Goal: Answer question/provide support

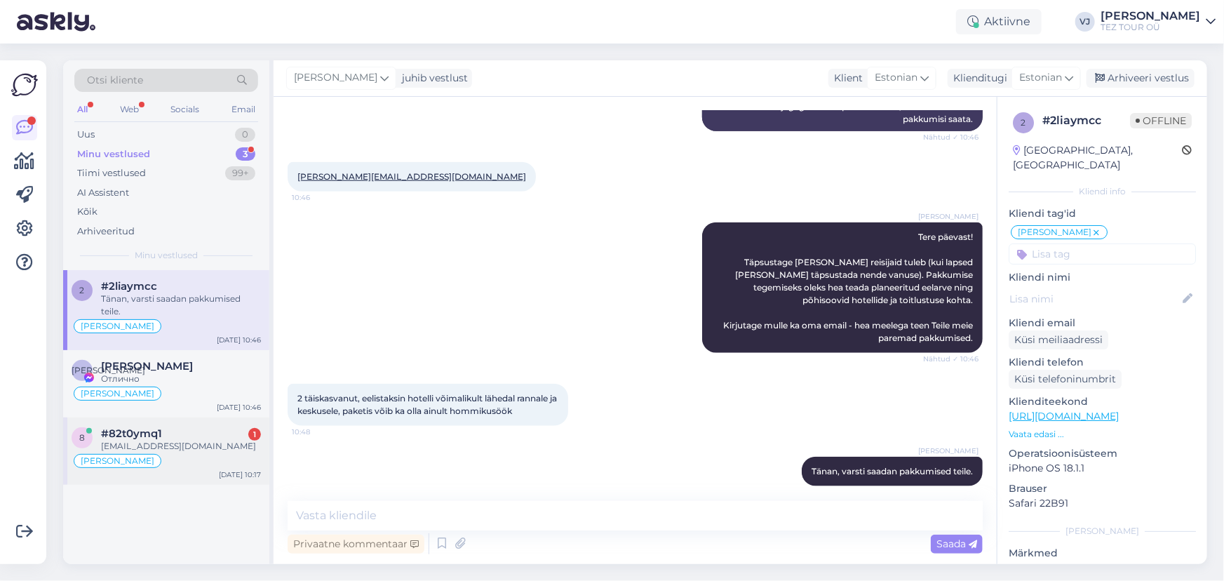
click at [203, 445] on div "[EMAIL_ADDRESS][DOMAIN_NAME]" at bounding box center [181, 446] width 160 height 13
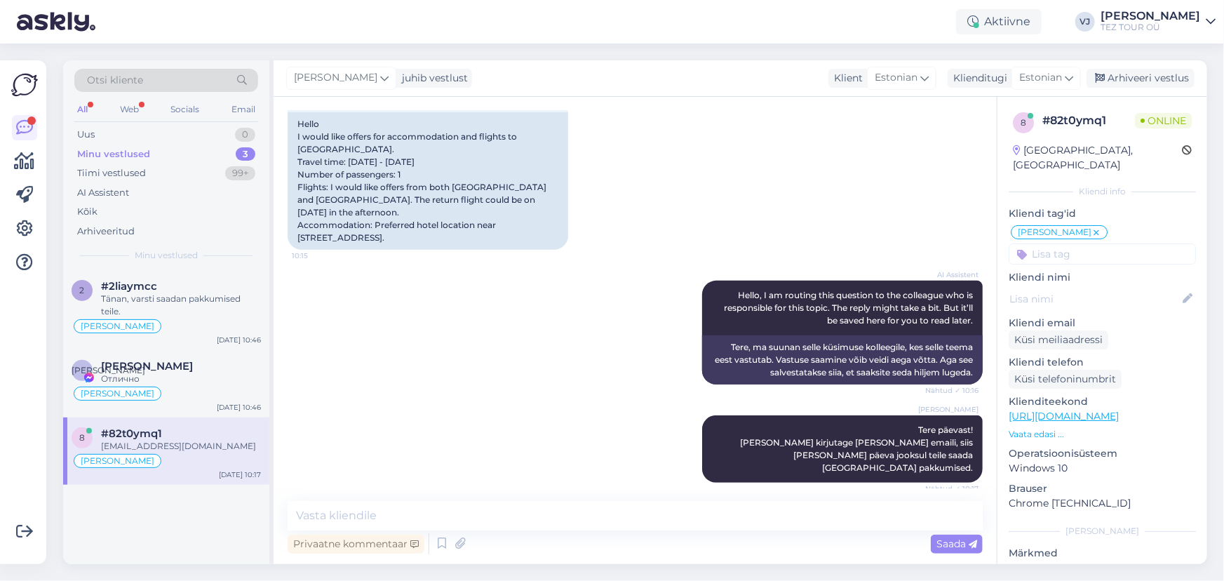
scroll to position [222, 0]
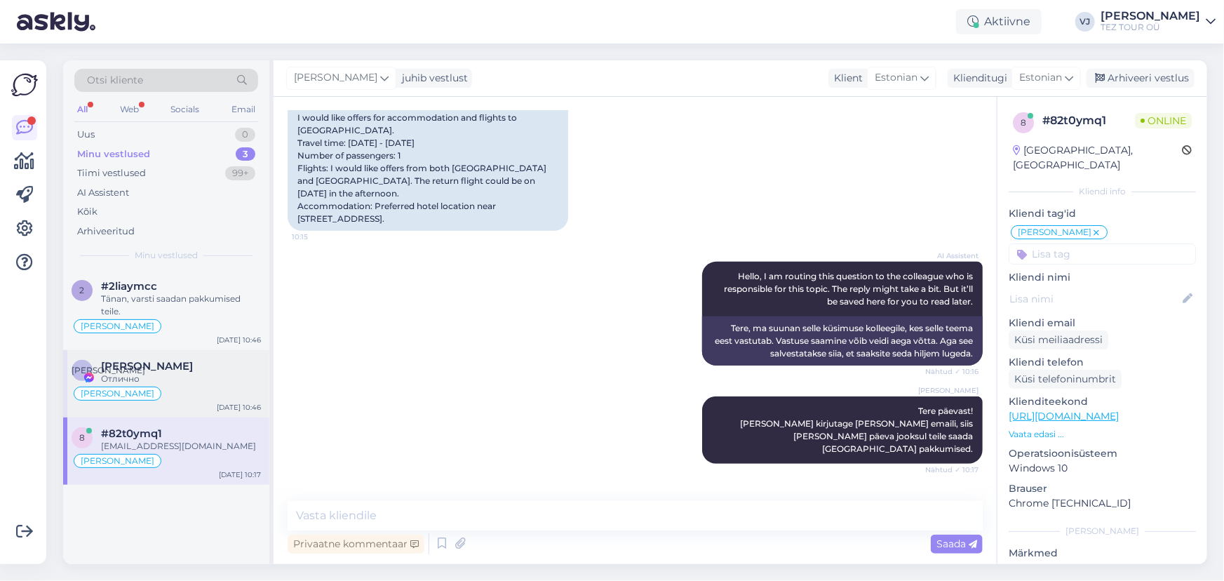
click at [182, 360] on span "[PERSON_NAME]" at bounding box center [147, 366] width 92 height 13
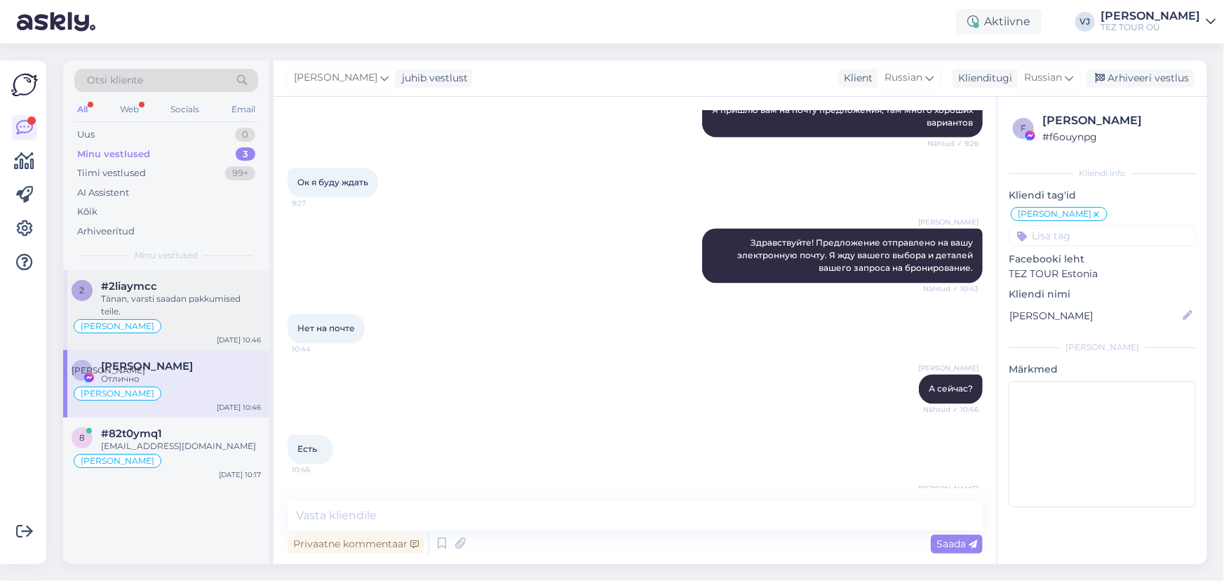
click at [208, 315] on div "Tänan, varsti saadan pakkumised teile." at bounding box center [181, 304] width 160 height 25
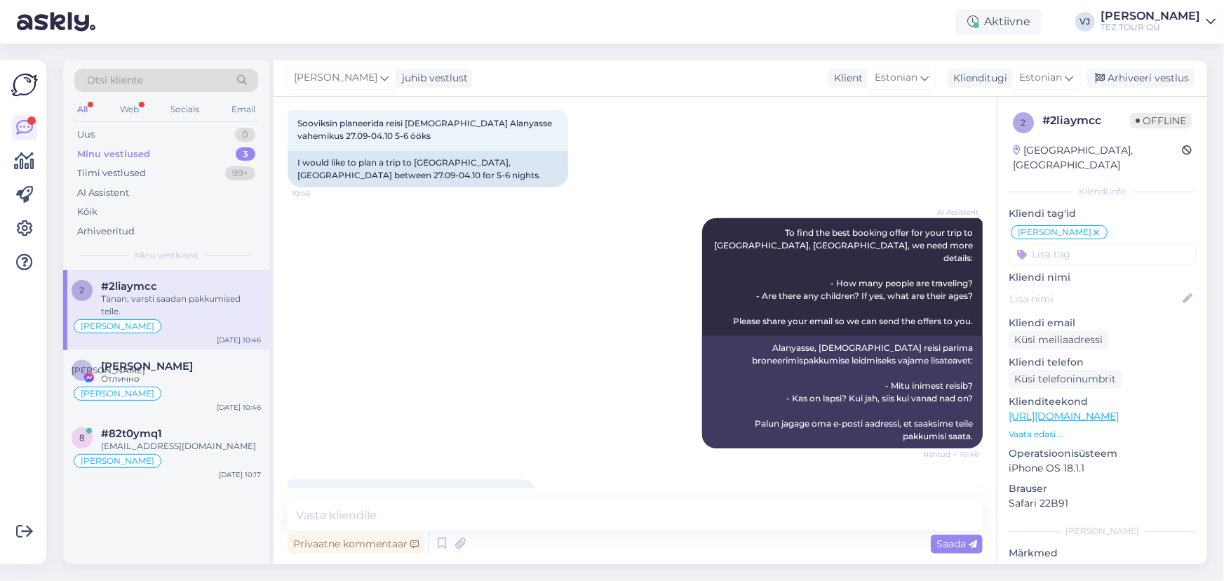
scroll to position [332, 0]
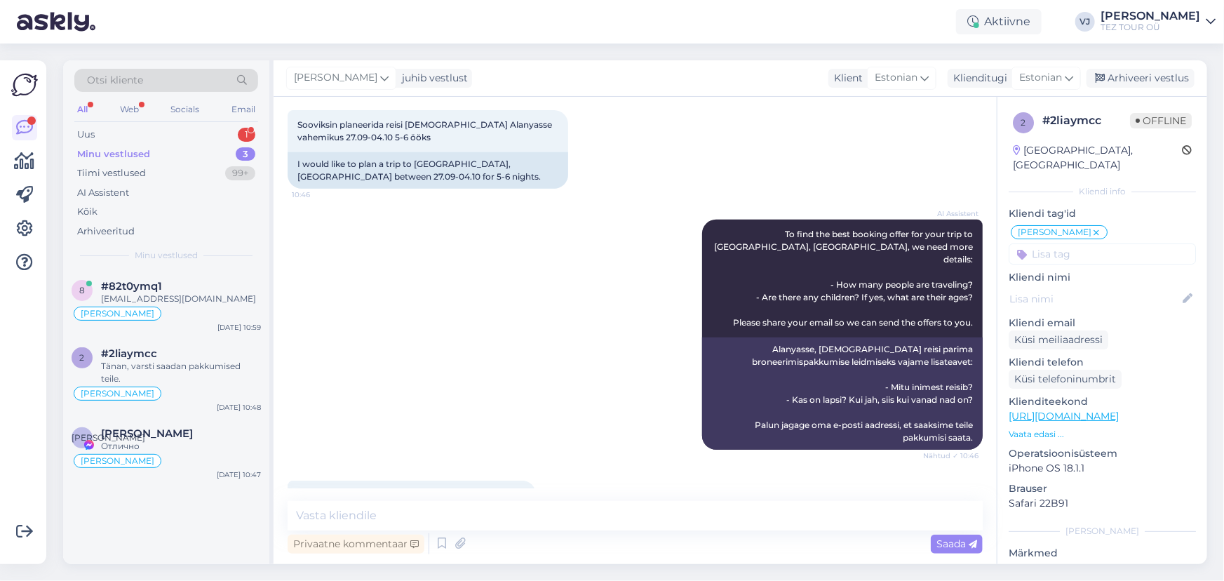
click at [137, 119] on div "All Web Socials Email" at bounding box center [166, 111] width 184 height 22
click at [140, 131] on div "Uus 1" at bounding box center [166, 135] width 184 height 20
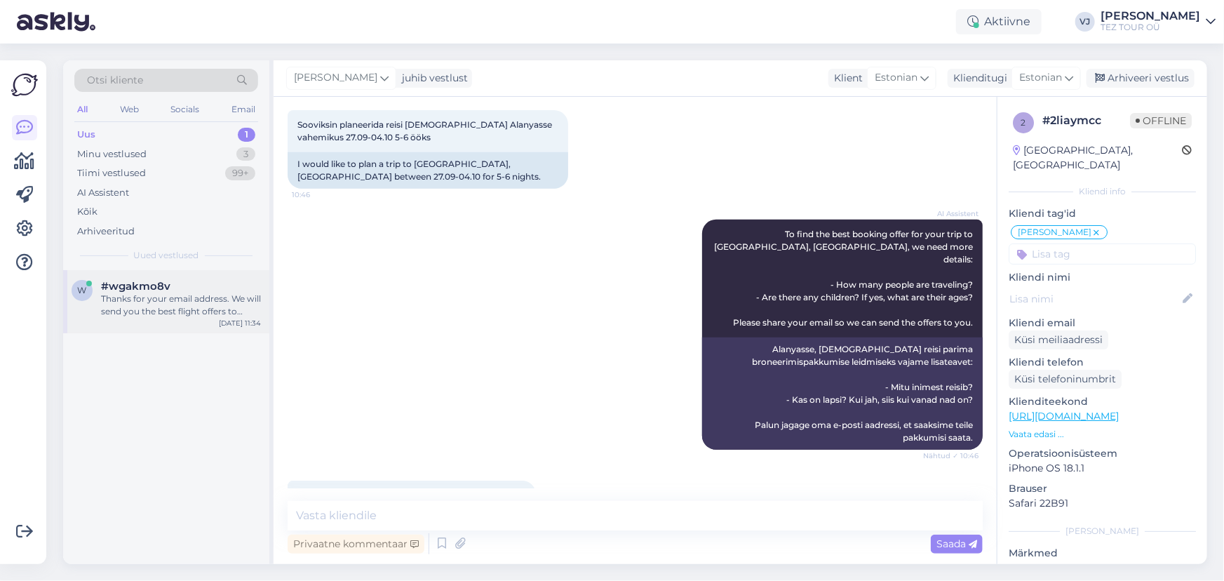
click at [196, 302] on div "Thanks for your email address. We will send you the best flight offers to [GEOG…" at bounding box center [181, 304] width 160 height 25
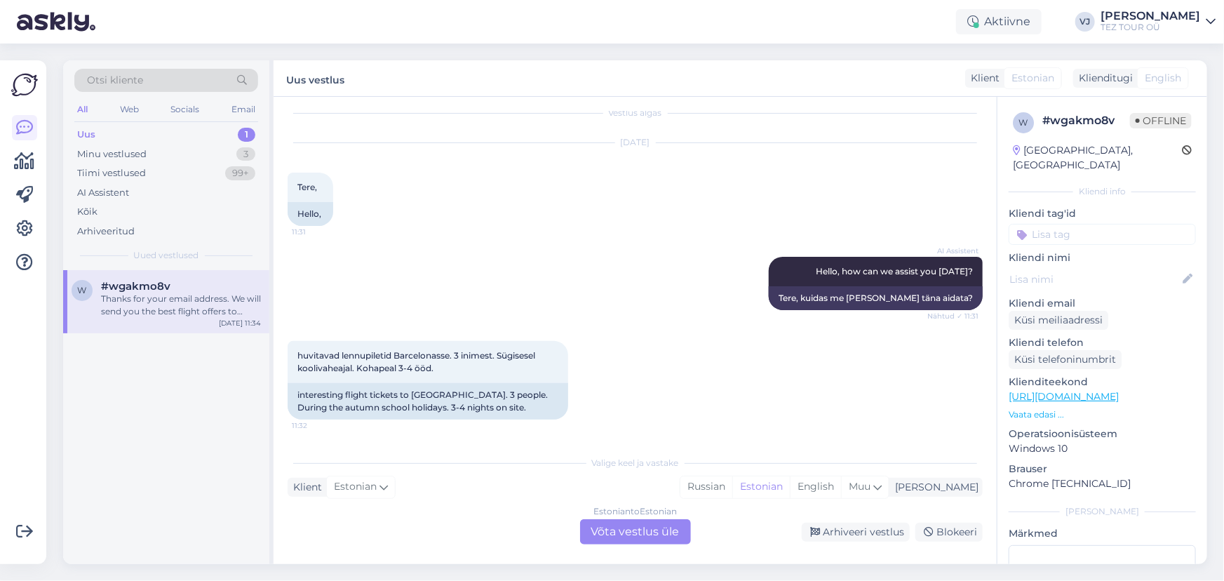
scroll to position [0, 0]
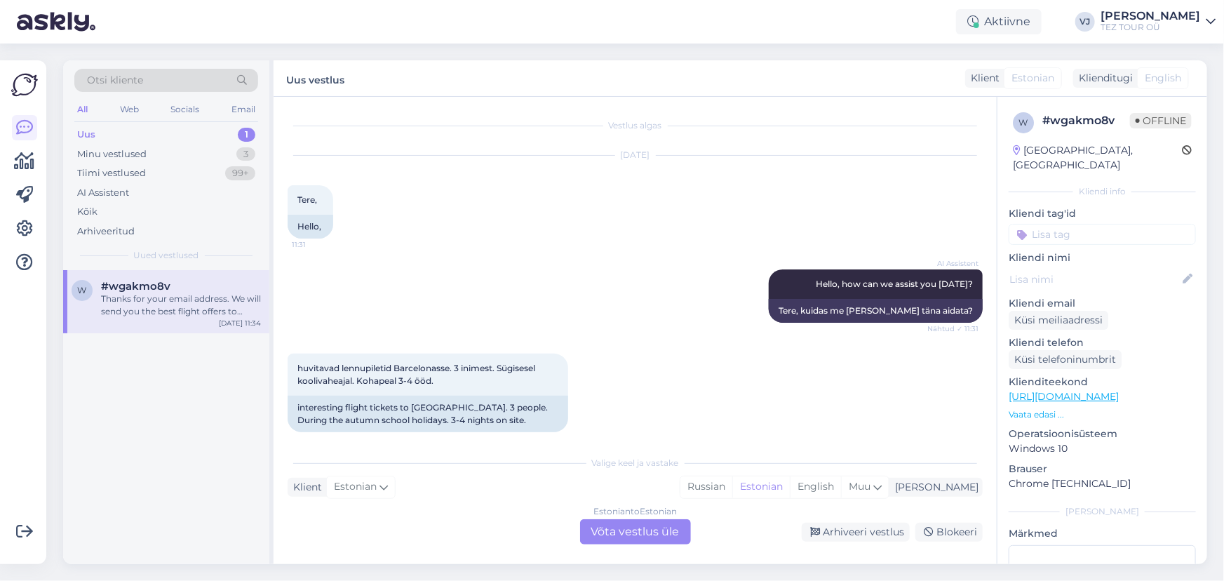
click at [650, 527] on div "Estonian to Estonian Võta vestlus üle" at bounding box center [635, 531] width 111 height 25
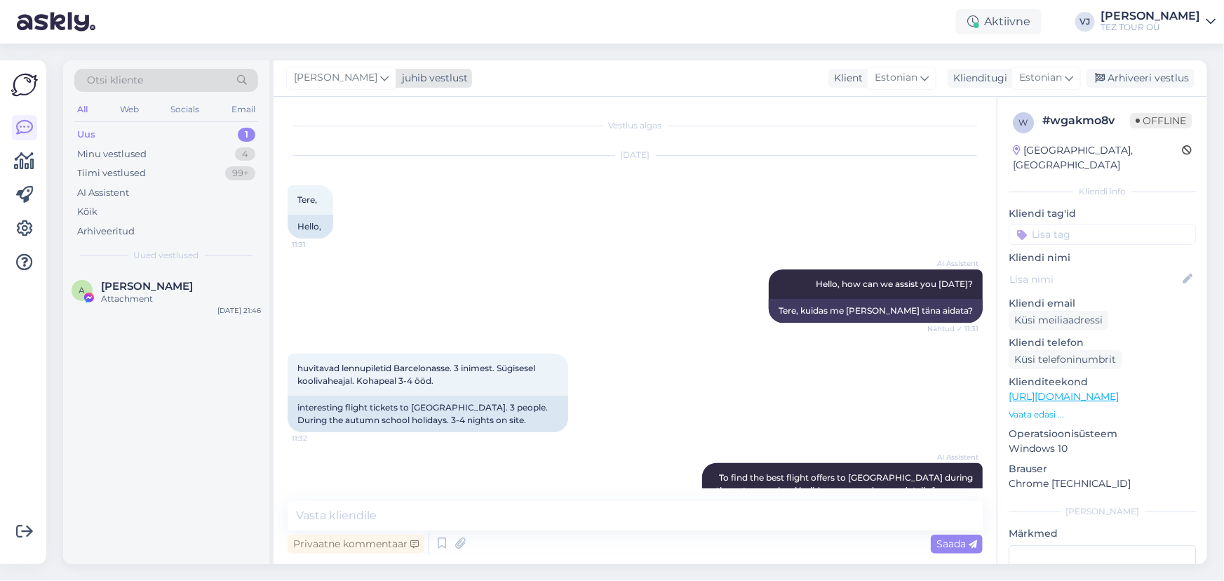
click at [358, 76] on div "[PERSON_NAME]" at bounding box center [341, 78] width 110 height 22
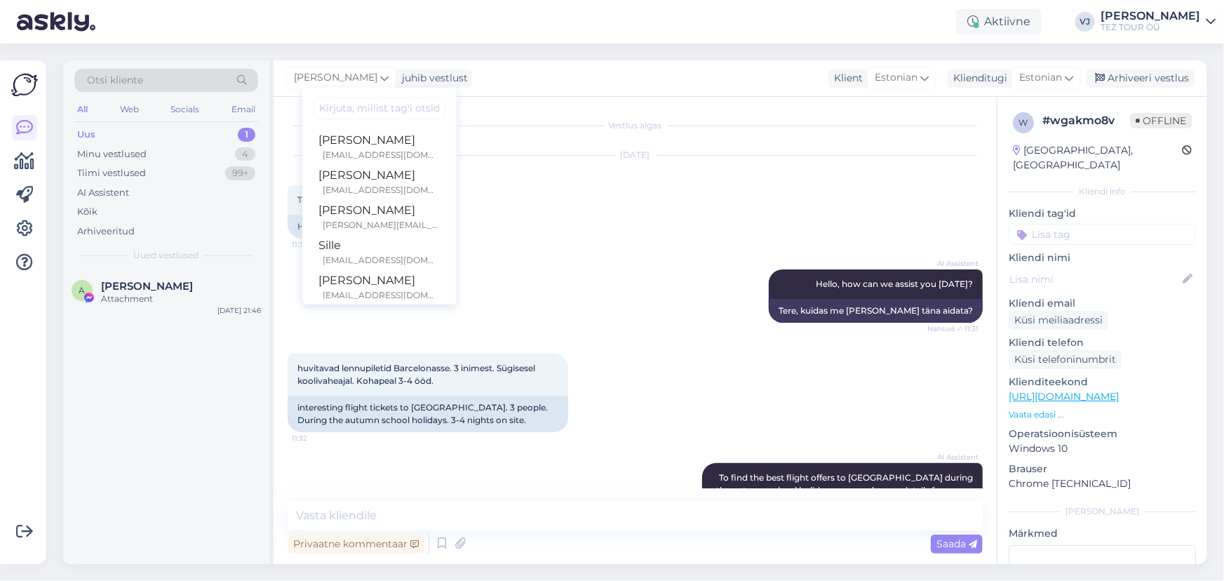
scroll to position [153, 0]
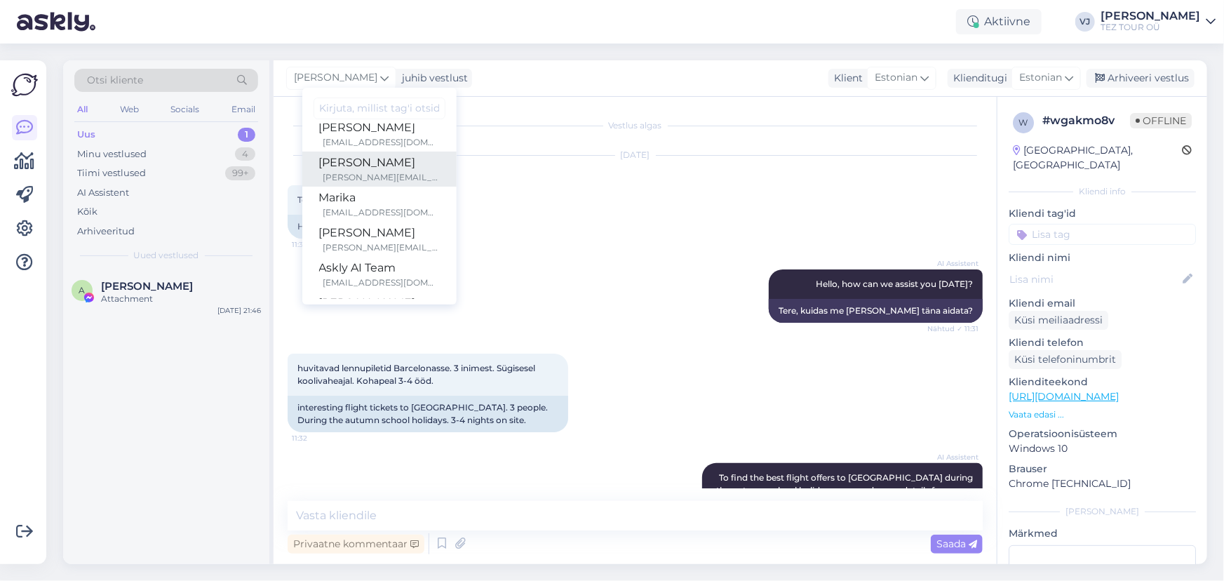
click at [384, 175] on div "[PERSON_NAME][EMAIL_ADDRESS][DOMAIN_NAME]" at bounding box center [381, 177] width 116 height 13
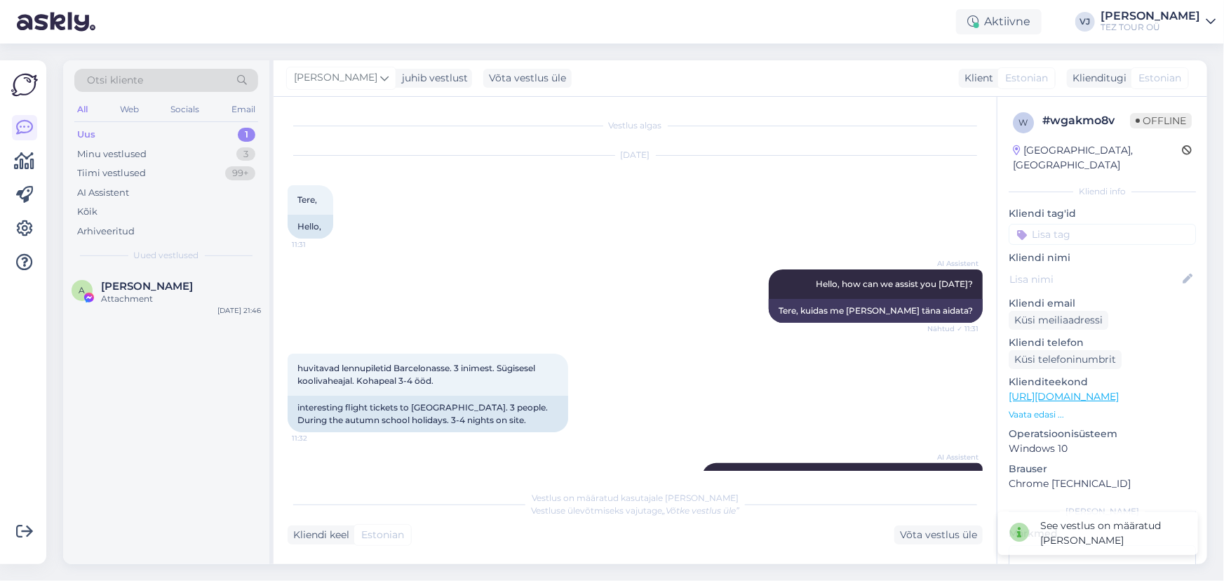
click at [1101, 226] on input at bounding box center [1101, 234] width 187 height 21
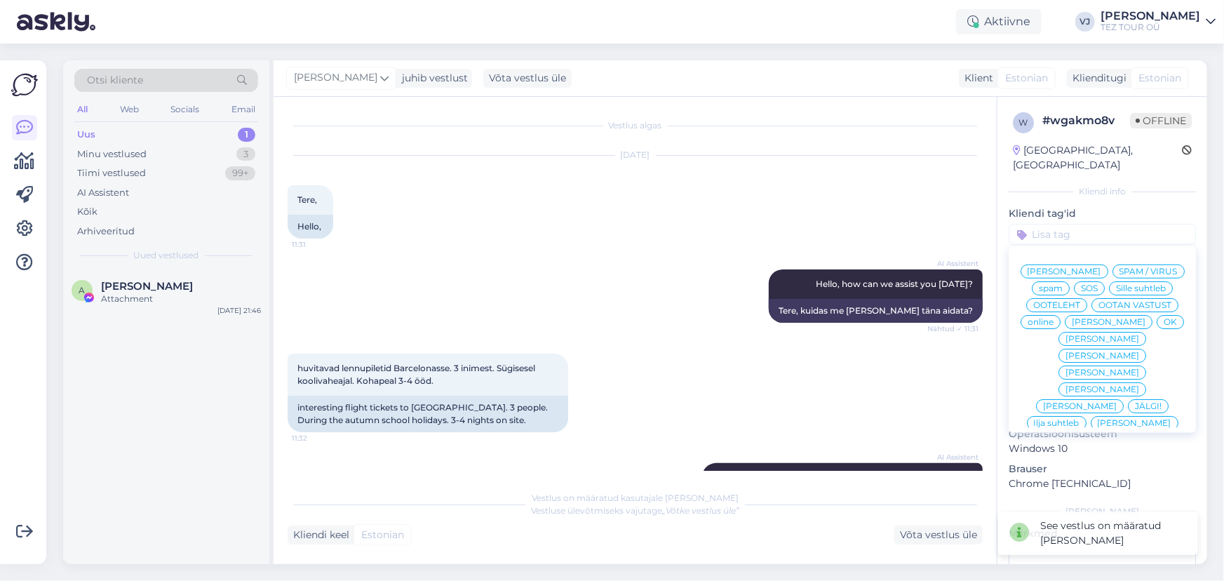
click at [1076, 325] on span "[PERSON_NAME]" at bounding box center [1108, 322] width 74 height 8
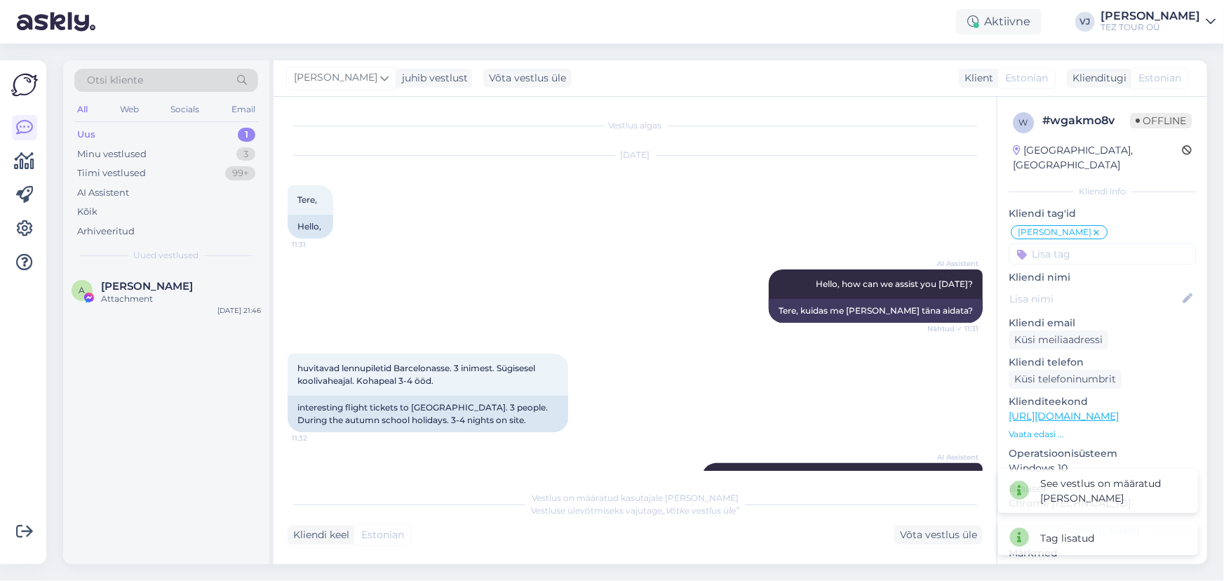
click at [717, 349] on div "huvitavad lennupiletid Barcelonasse. 3 inimest. Sügisesel koolivaheajal. Kohape…" at bounding box center [635, 392] width 695 height 109
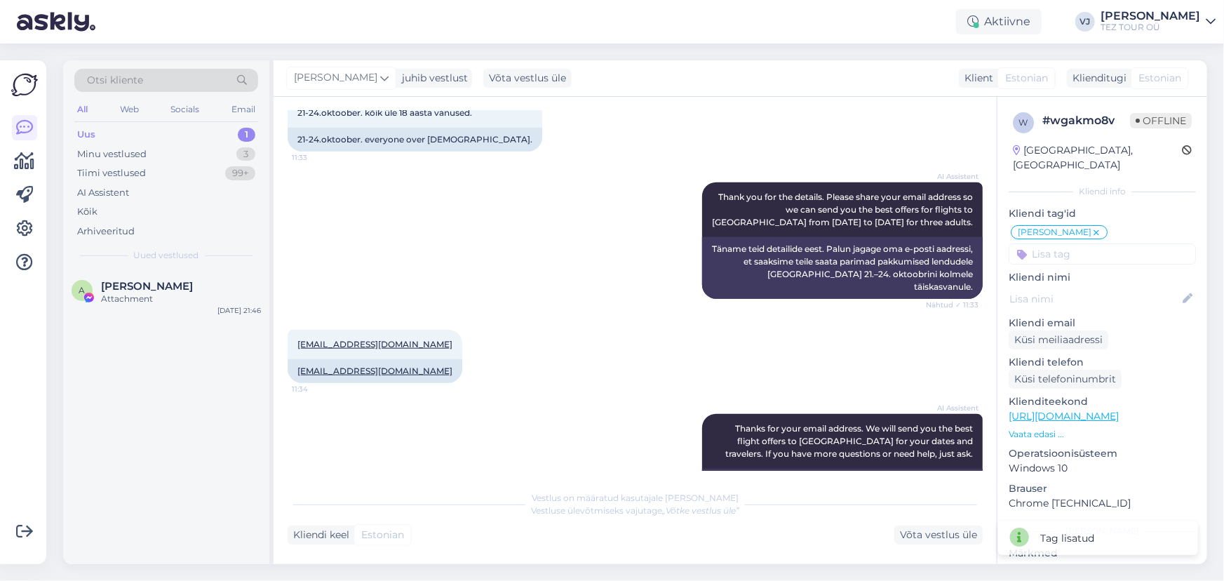
scroll to position [700, 0]
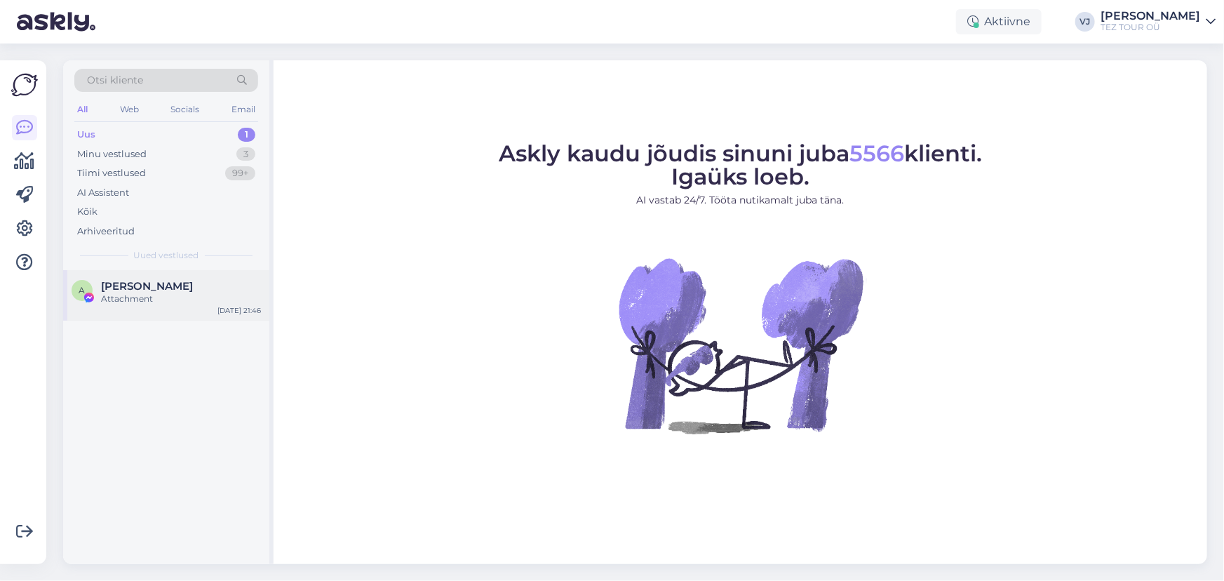
click at [193, 290] on span "[PERSON_NAME]" at bounding box center [147, 286] width 92 height 13
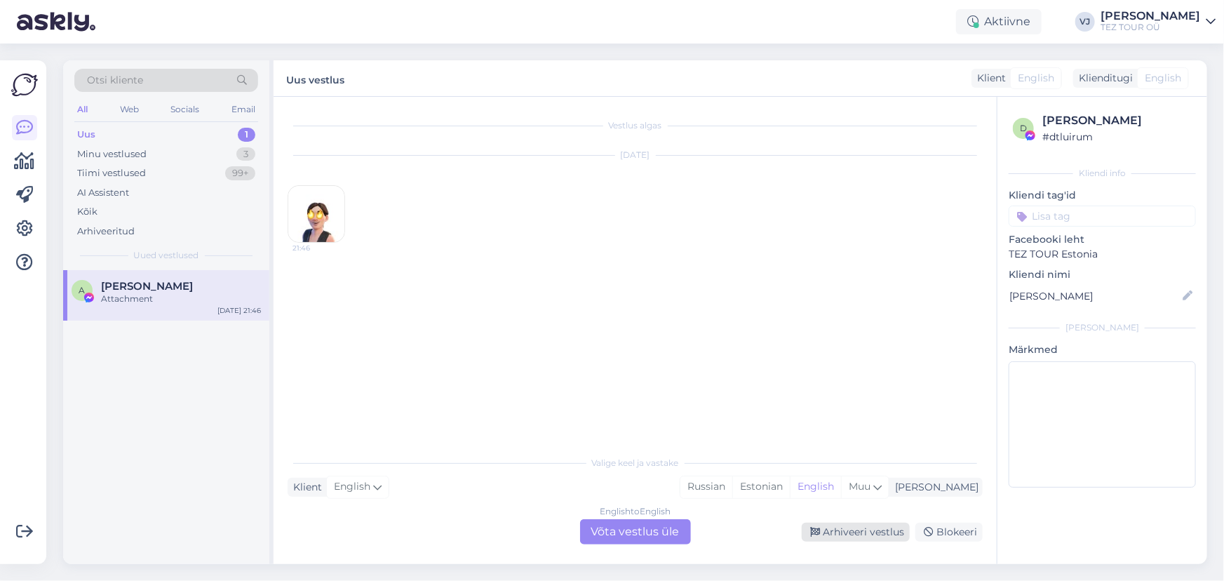
click at [863, 540] on div "Arhiveeri vestlus" at bounding box center [856, 531] width 108 height 19
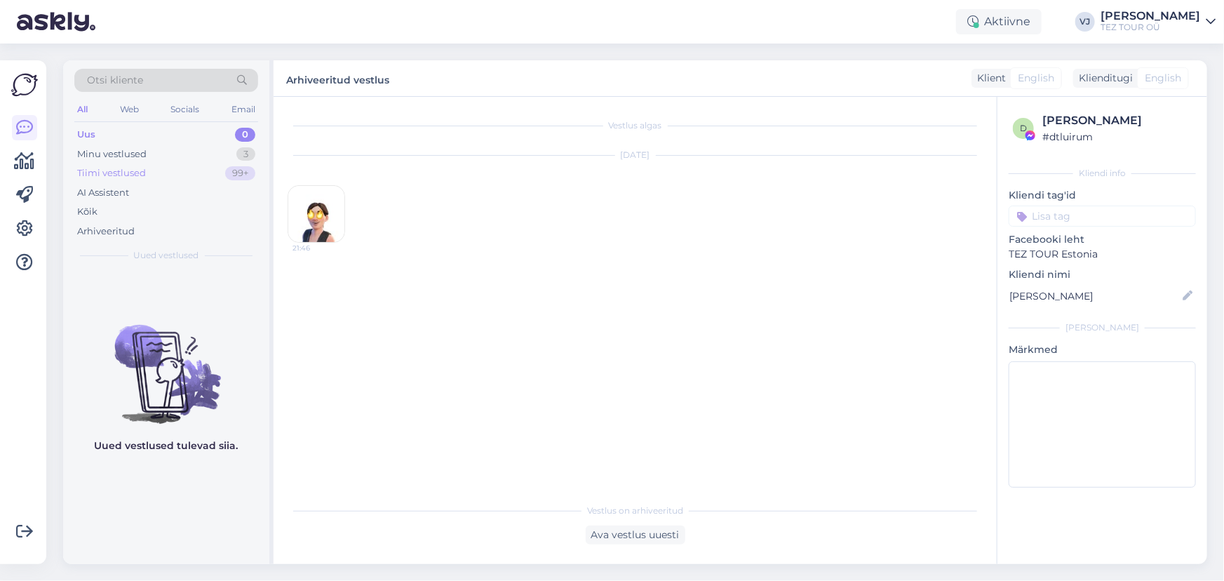
click at [177, 165] on div "Tiimi vestlused 99+" at bounding box center [166, 173] width 184 height 20
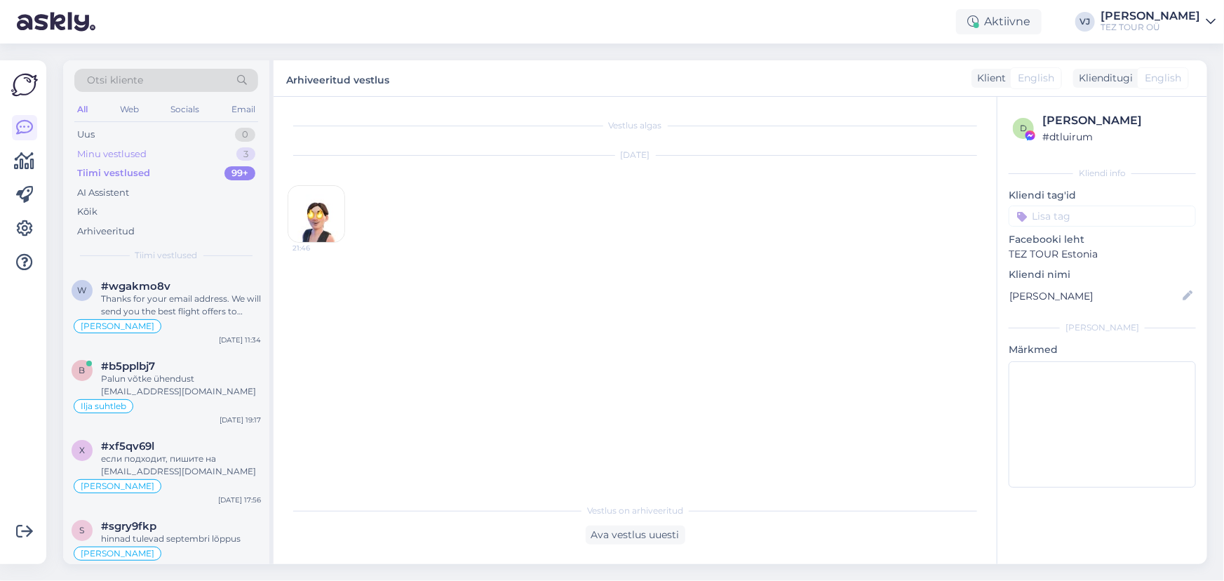
click at [181, 154] on div "Minu vestlused 3" at bounding box center [166, 154] width 184 height 20
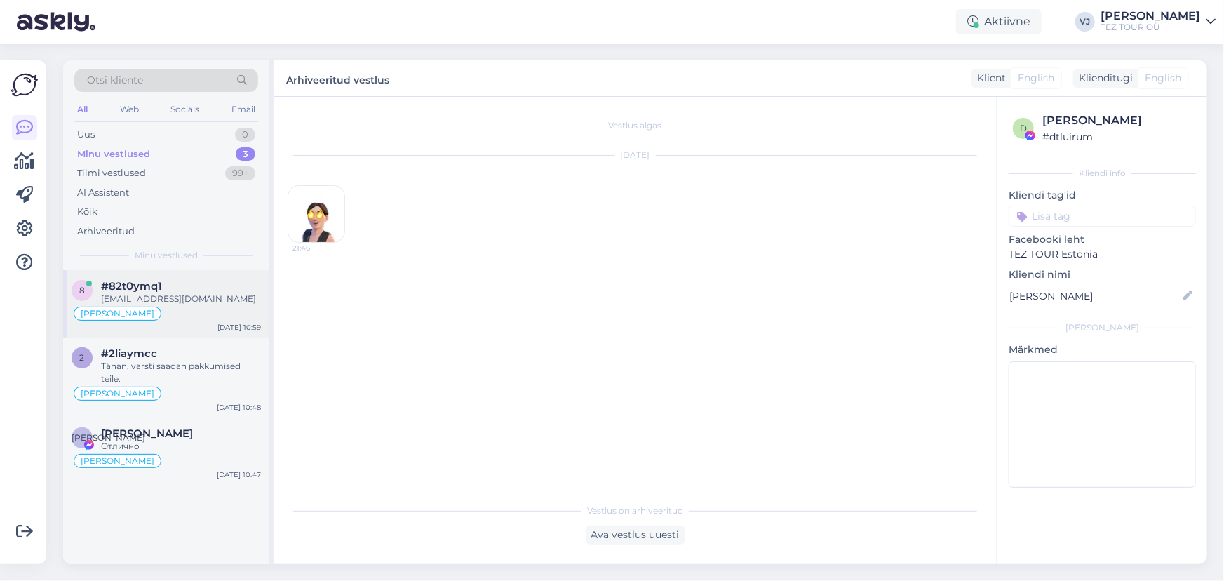
click at [216, 315] on div "[PERSON_NAME]" at bounding box center [166, 313] width 189 height 17
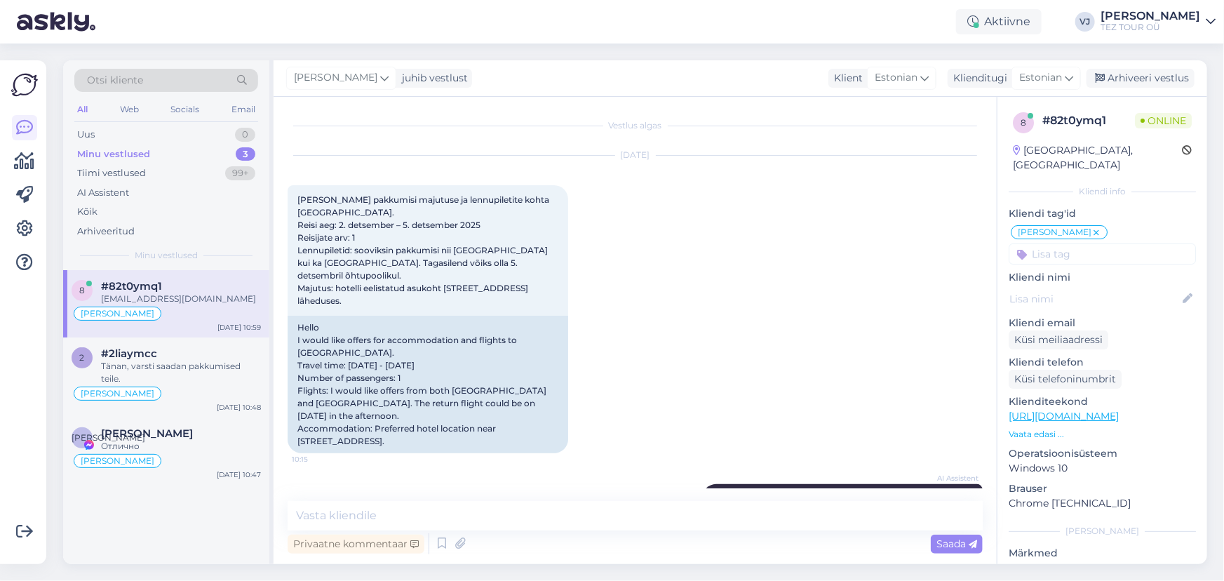
scroll to position [222, 0]
